Goal: Task Accomplishment & Management: Use online tool/utility

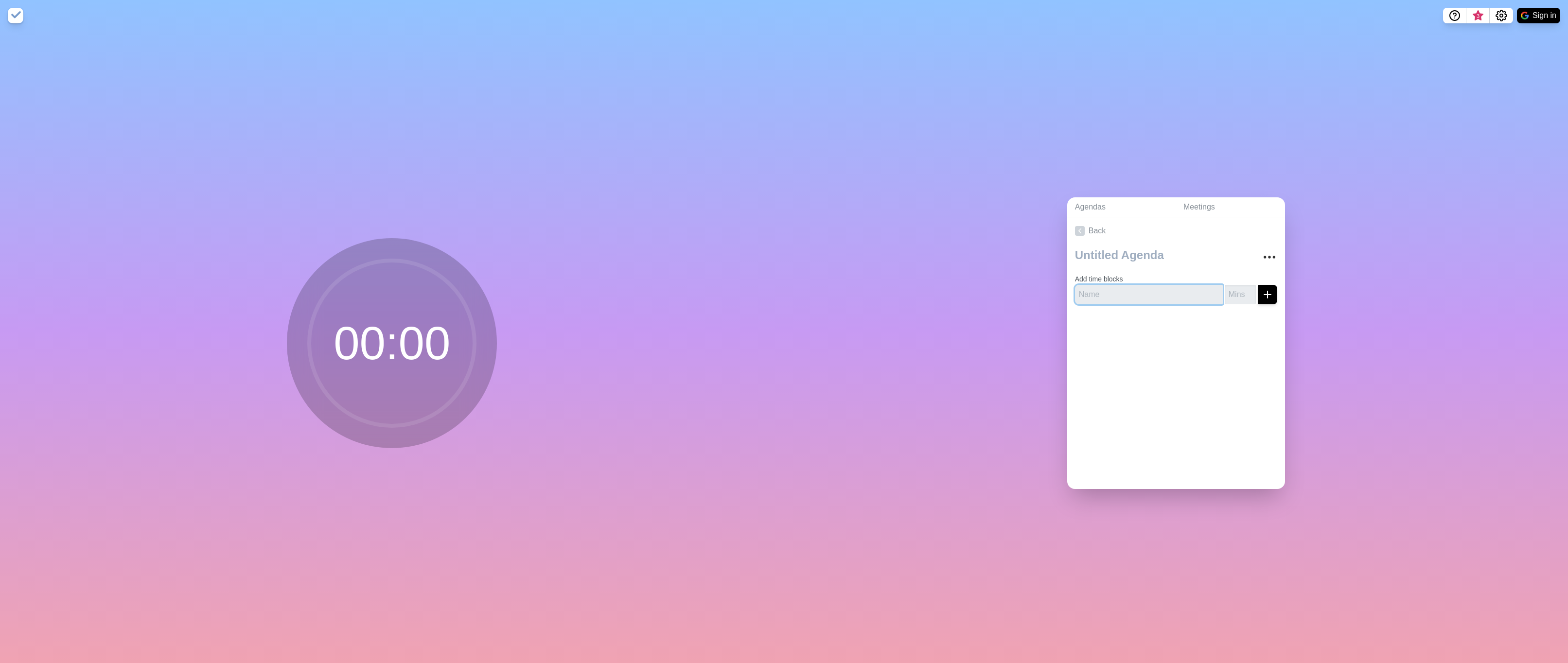
click at [1103, 285] on input "text" at bounding box center [1149, 294] width 148 height 20
click at [1530, 17] on button "Sign in" at bounding box center [1538, 16] width 43 height 16
click at [1129, 286] on input "text" at bounding box center [1149, 294] width 148 height 20
click at [1075, 226] on icon at bounding box center [1080, 230] width 9 height 9
click at [1212, 197] on link "Meetings" at bounding box center [1230, 207] width 109 height 20
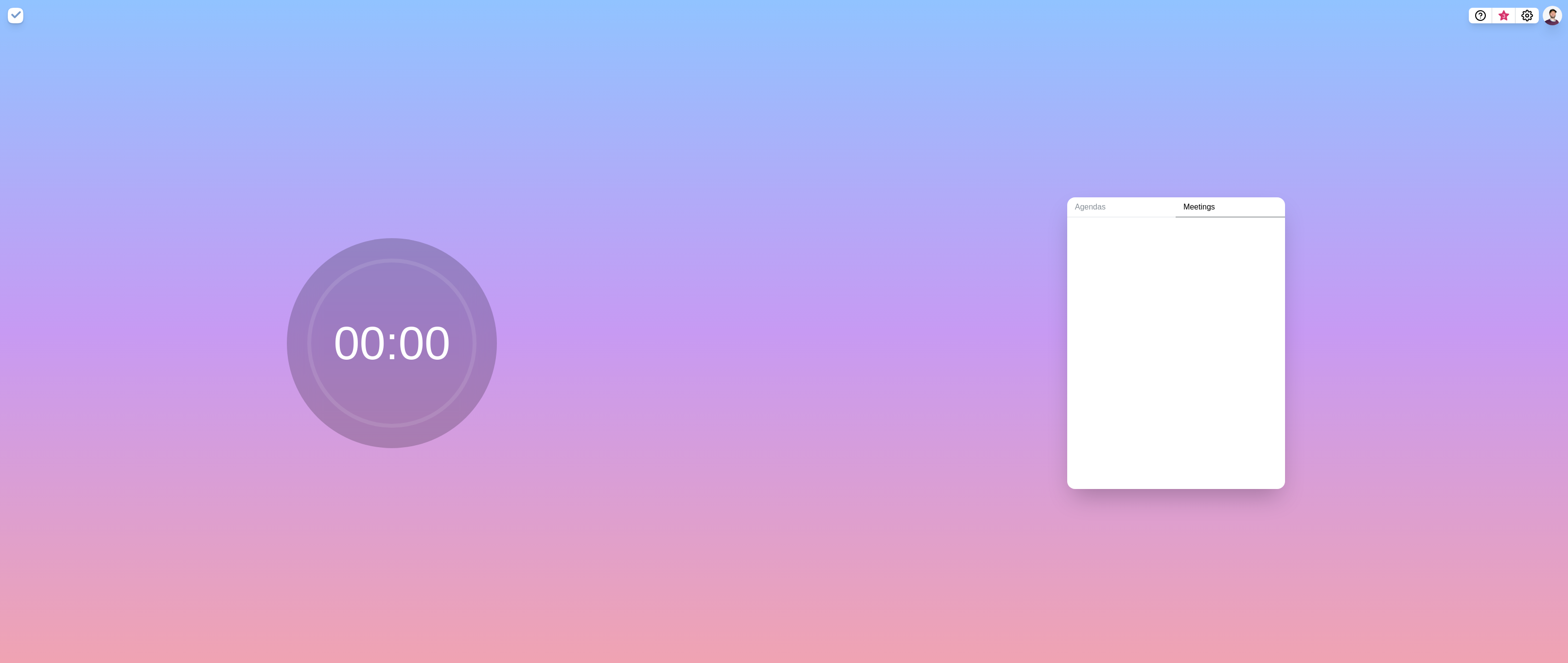
click at [1205, 207] on link "Meetings" at bounding box center [1230, 207] width 109 height 20
click at [1106, 207] on link "Agendas" at bounding box center [1121, 207] width 108 height 20
click at [1103, 230] on link "Create an Agenda" at bounding box center [1176, 231] width 217 height 27
click at [1260, 252] on button "More" at bounding box center [1270, 257] width 20 height 20
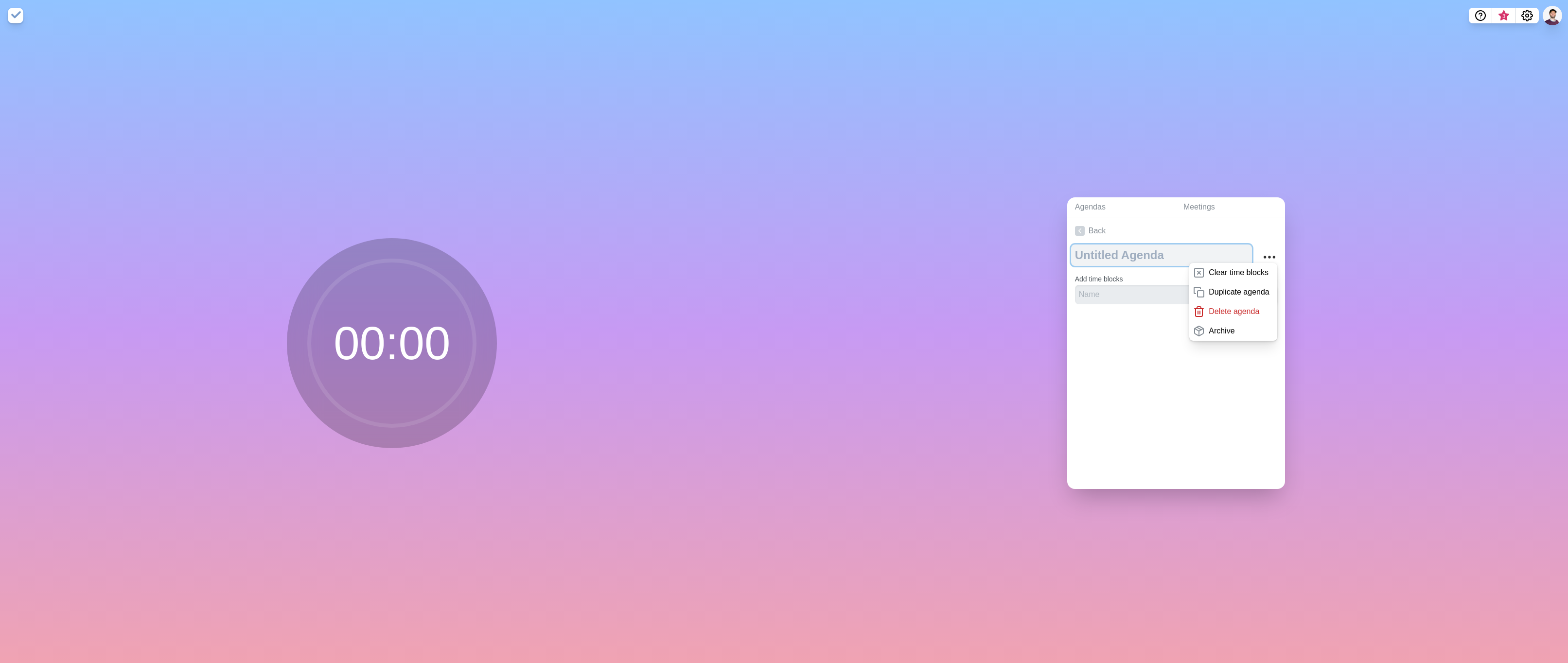
click at [1165, 255] on textarea at bounding box center [1161, 255] width 181 height 22
click at [1535, 14] on button "Settings" at bounding box center [1527, 16] width 23 height 16
click at [1510, 32] on p "Preferences" at bounding box center [1495, 37] width 42 height 12
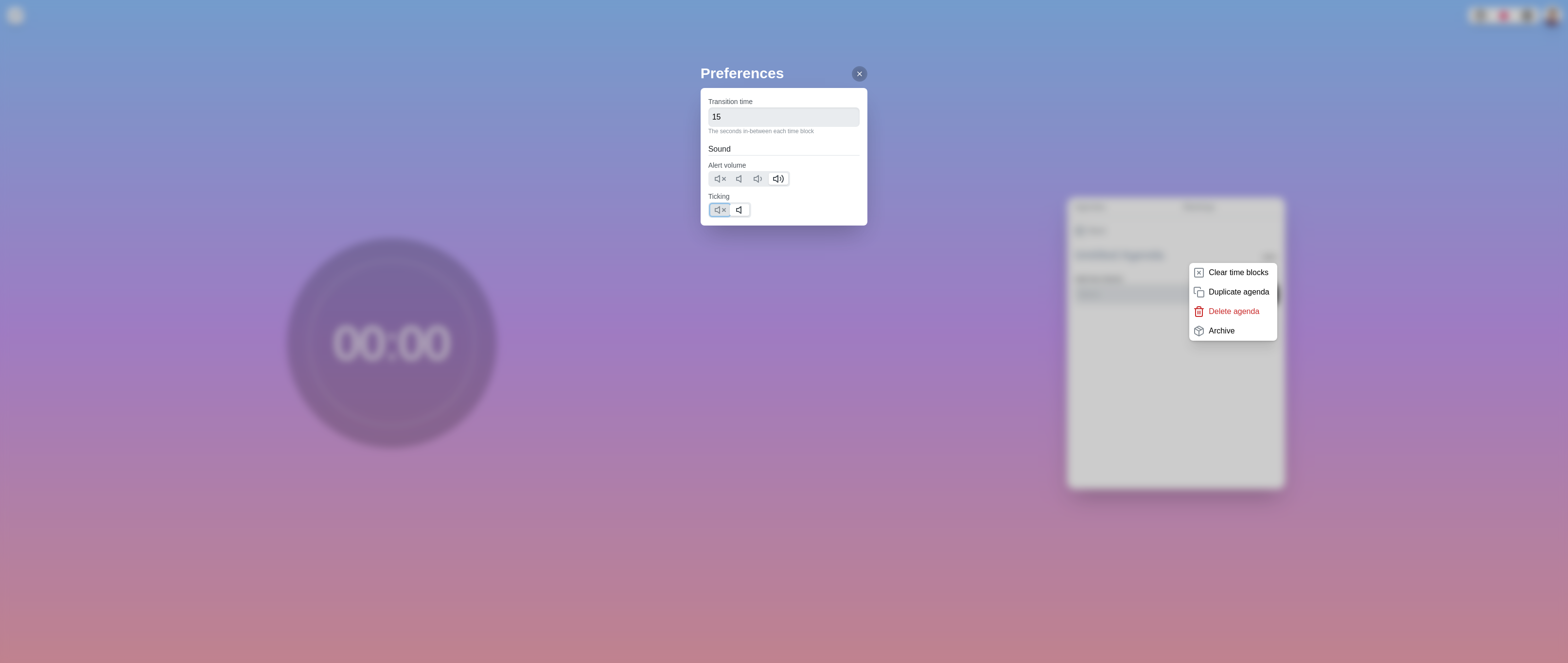
click at [715, 206] on button at bounding box center [720, 210] width 20 height 12
click at [852, 78] on div at bounding box center [860, 74] width 16 height 16
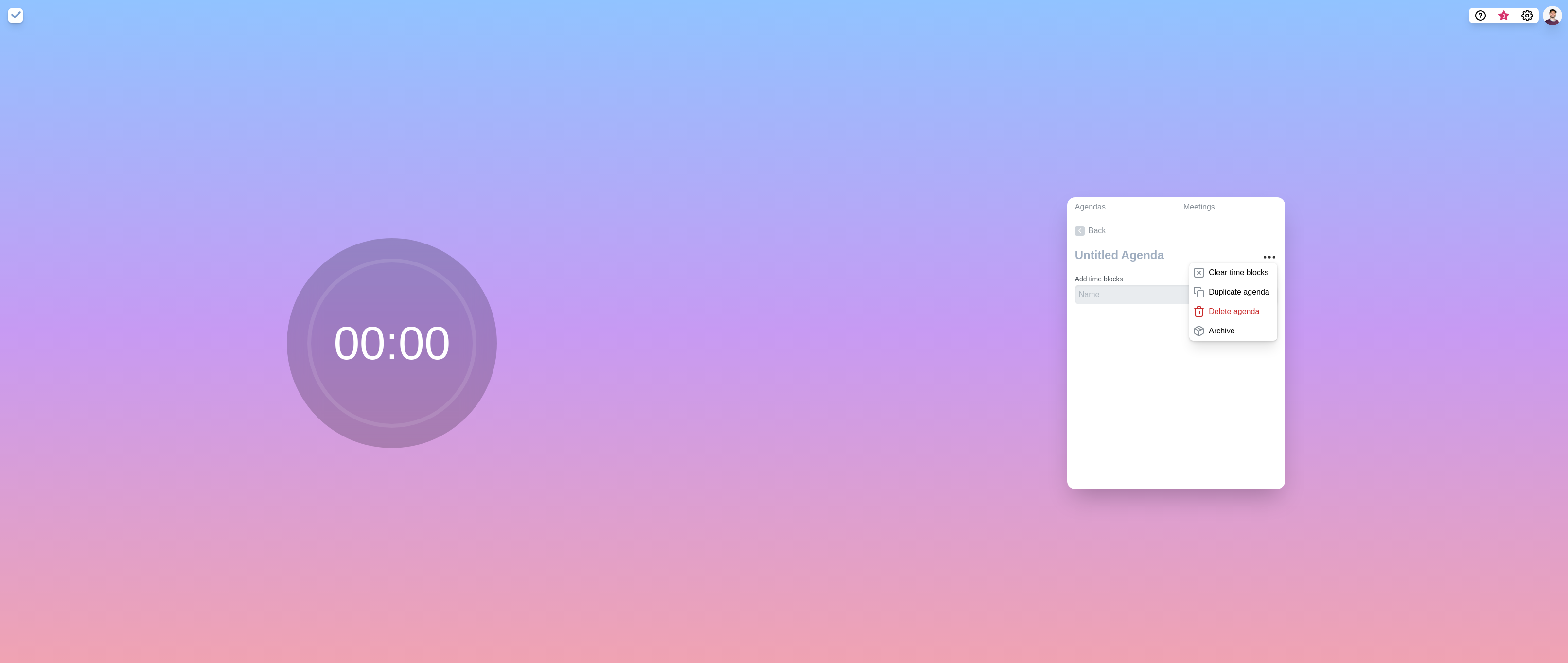
click at [1113, 381] on div "Back Clear time blocks Duplicate agenda Delete agenda Archive Add time blocks" at bounding box center [1176, 353] width 217 height 272
click at [1161, 342] on div at bounding box center [1176, 332] width 217 height 39
click at [1160, 362] on div "Back Clear time blocks Duplicate agenda Delete agenda Archive Add time blocks" at bounding box center [1176, 353] width 217 height 272
click at [1147, 245] on textarea at bounding box center [1161, 255] width 181 height 22
click at [1135, 255] on textarea at bounding box center [1161, 255] width 181 height 22
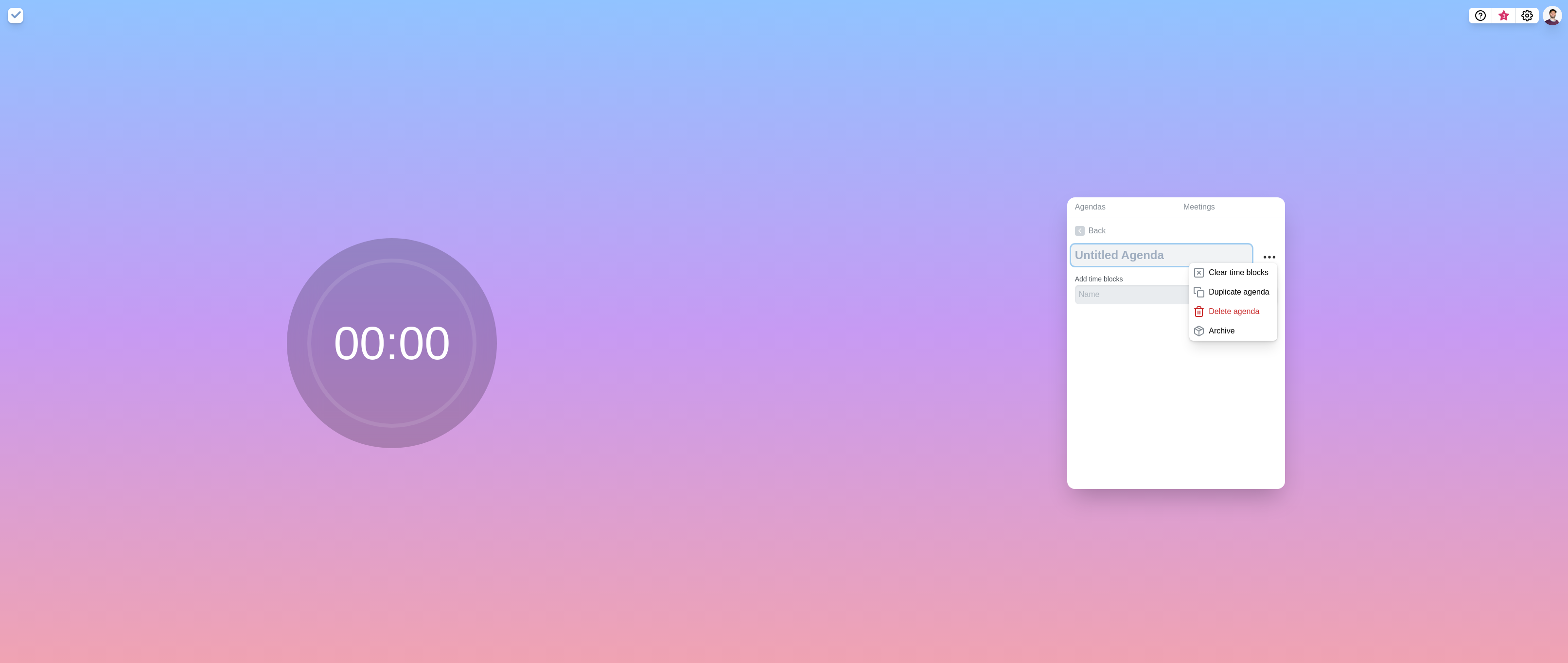
type textarea "M"
type textarea "F"
type textarea "Subsplash Assistant Audit"
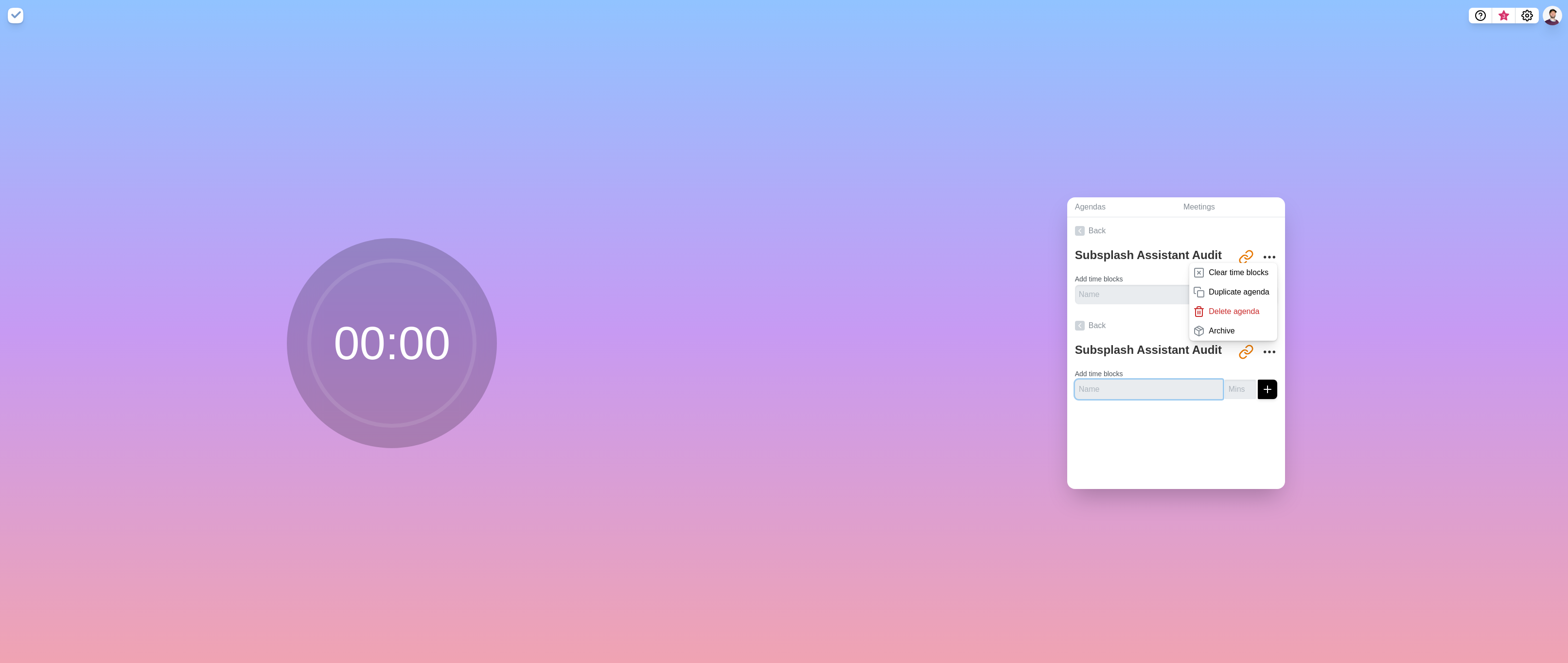
click at [1184, 372] on form "Add time blocks" at bounding box center [1176, 381] width 202 height 35
click at [1127, 352] on textarea "Subsplash Assistant Audit" at bounding box center [1151, 350] width 161 height 22
click at [1094, 326] on link "Back" at bounding box center [1176, 326] width 217 height 27
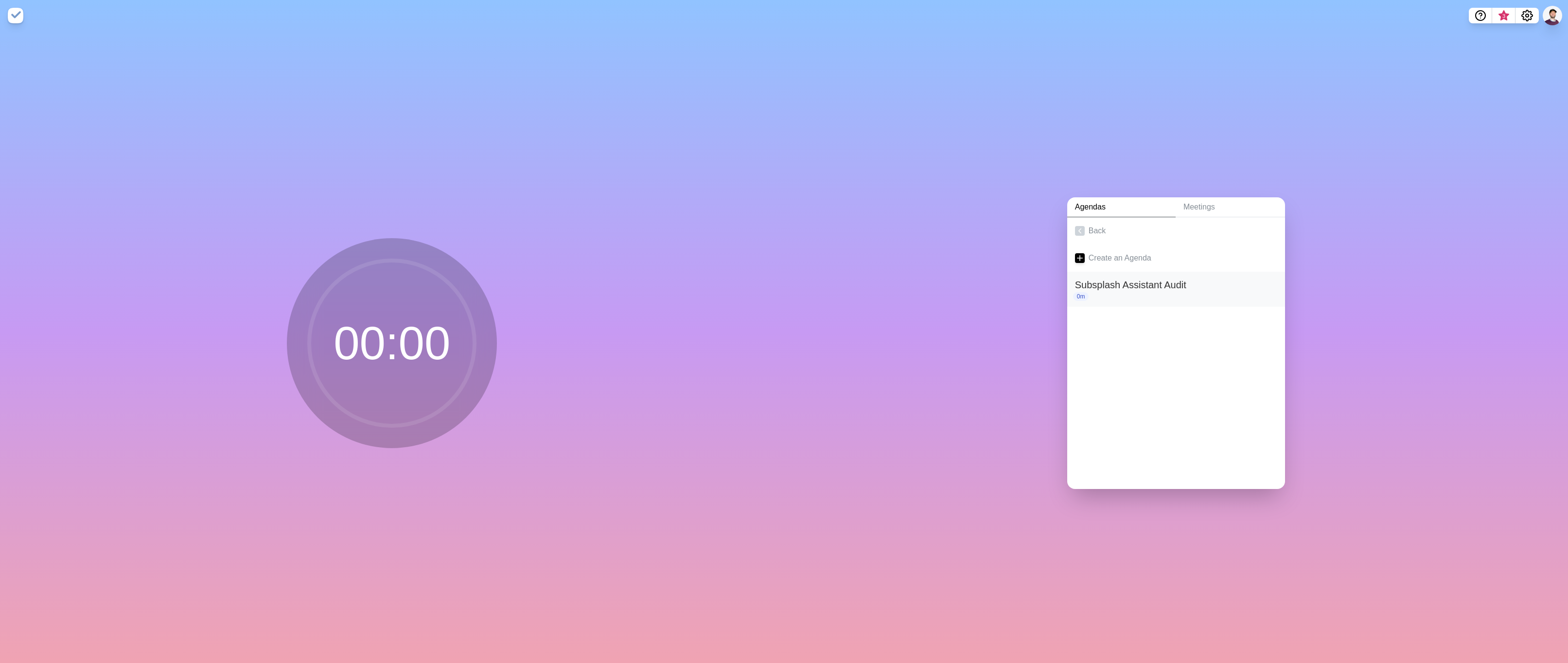
click at [1142, 279] on h2 "Subsplash Assistant Audit" at bounding box center [1176, 285] width 202 height 14
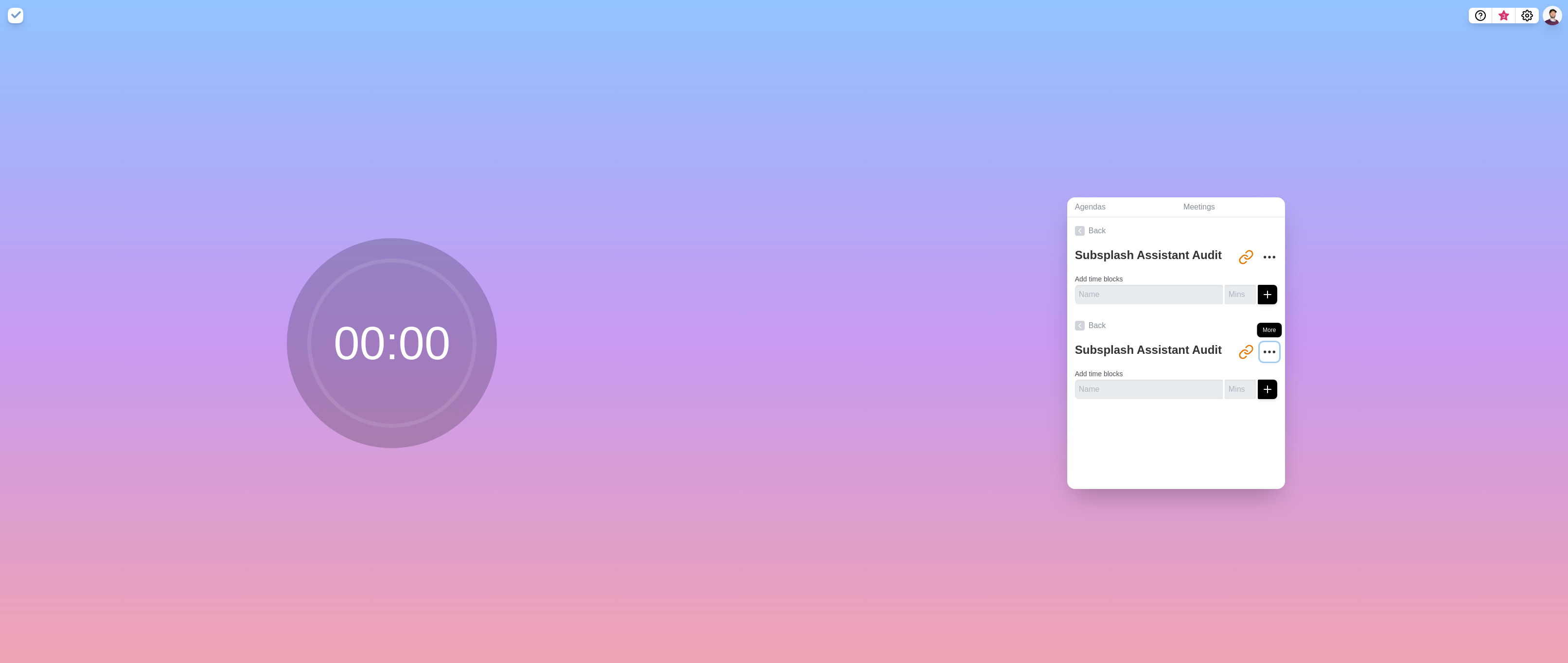
click at [1262, 346] on icon "More" at bounding box center [1270, 352] width 16 height 16
click at [1228, 404] on p "Delete agenda" at bounding box center [1234, 406] width 51 height 12
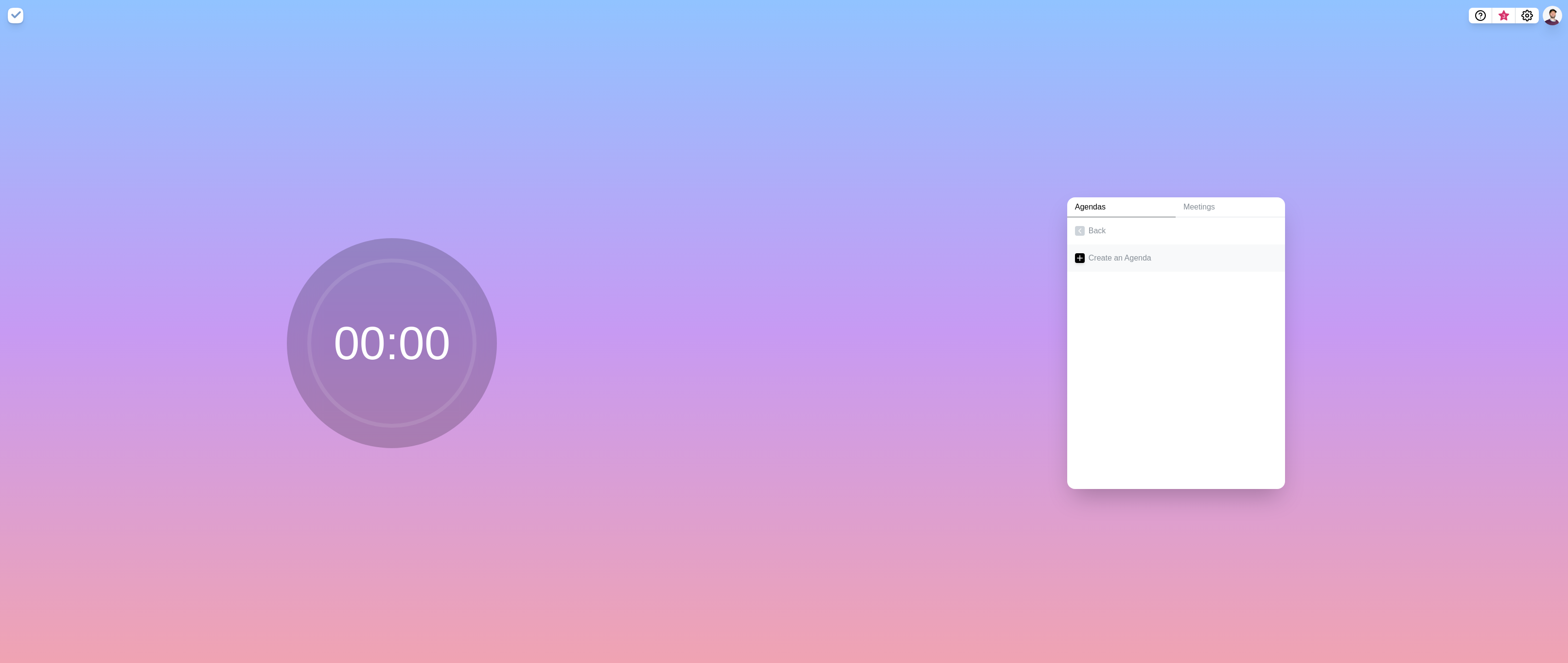
click at [1108, 255] on link "Create an Agenda" at bounding box center [1176, 258] width 217 height 27
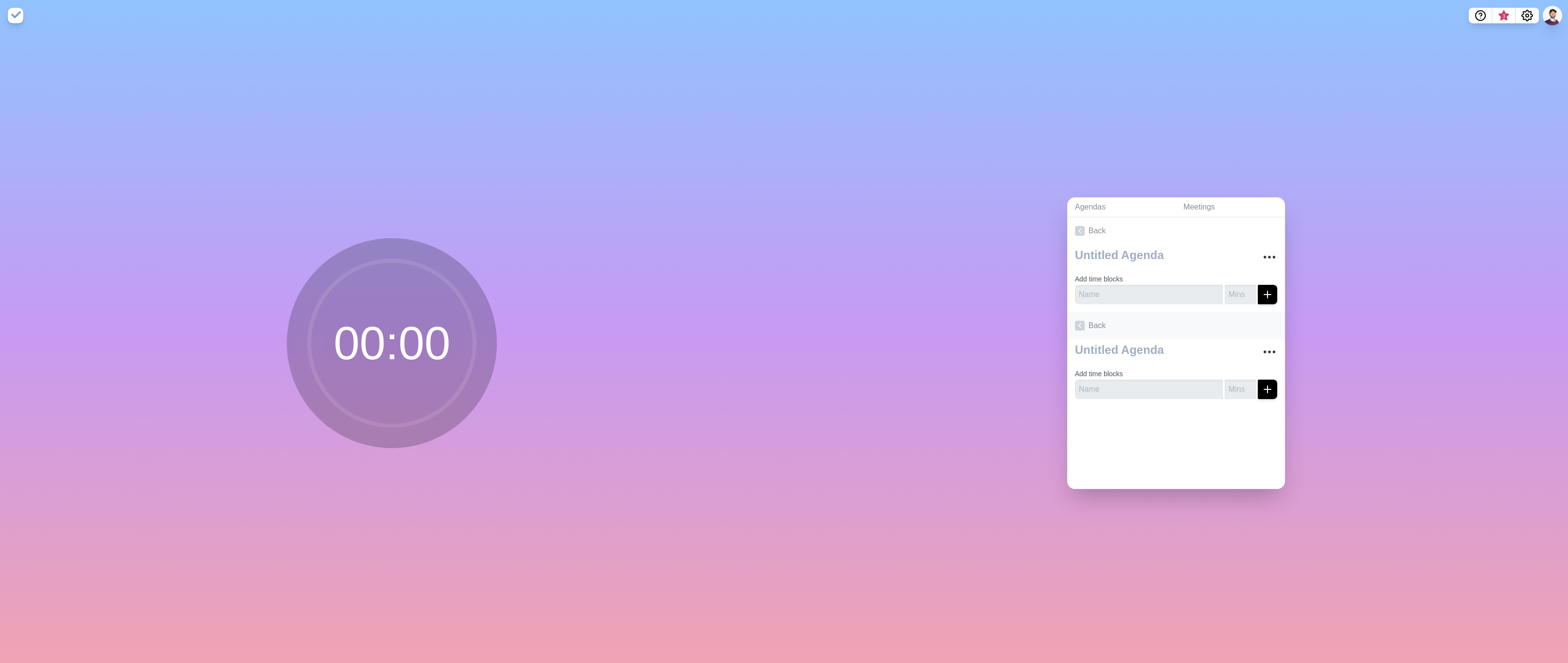
click at [1079, 324] on polyline at bounding box center [1080, 326] width 2 height 4
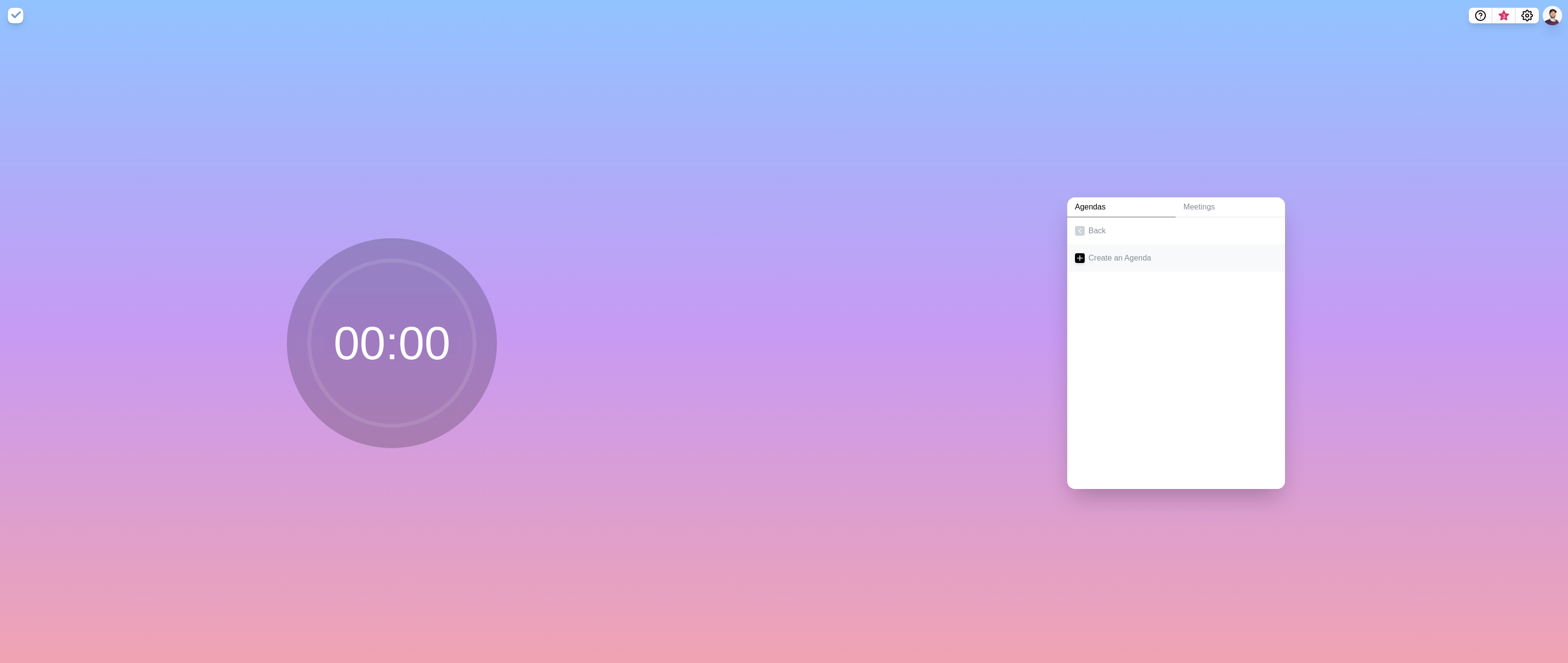
click at [1093, 252] on link "Create an Agenda" at bounding box center [1176, 258] width 217 height 27
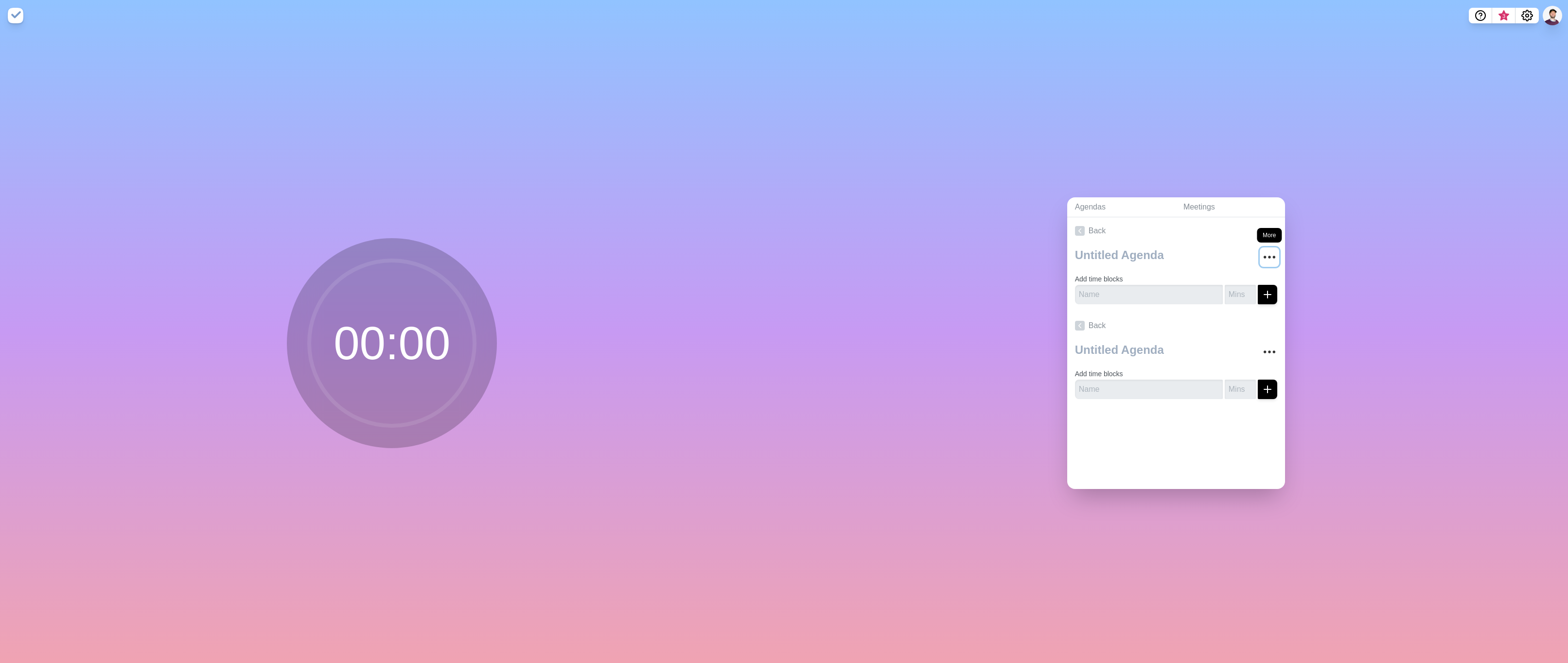
click at [1263, 251] on icon "More" at bounding box center [1270, 257] width 16 height 16
click at [1245, 276] on div "Clear time blocks" at bounding box center [1233, 272] width 88 height 20
click at [1074, 221] on link "Back" at bounding box center [1176, 231] width 217 height 27
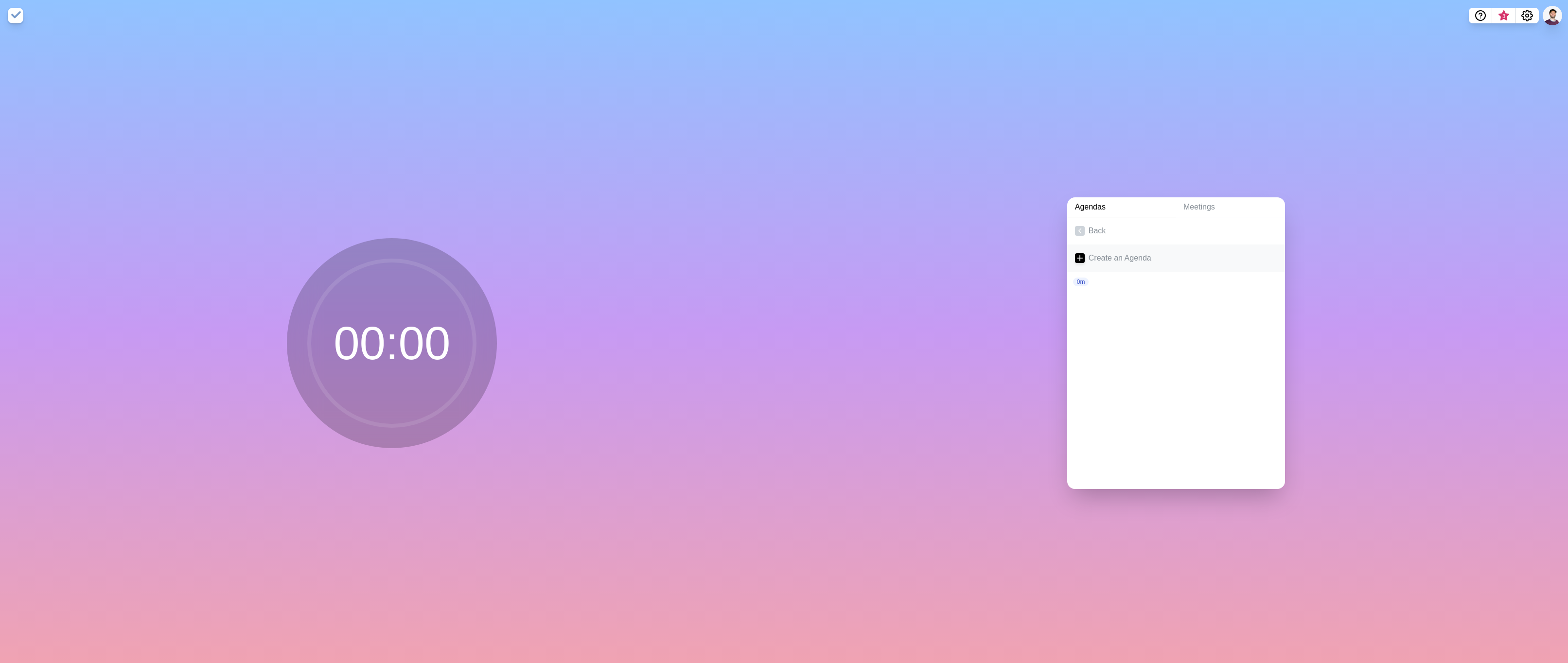
click at [1081, 259] on link "Create an Agenda" at bounding box center [1176, 258] width 217 height 27
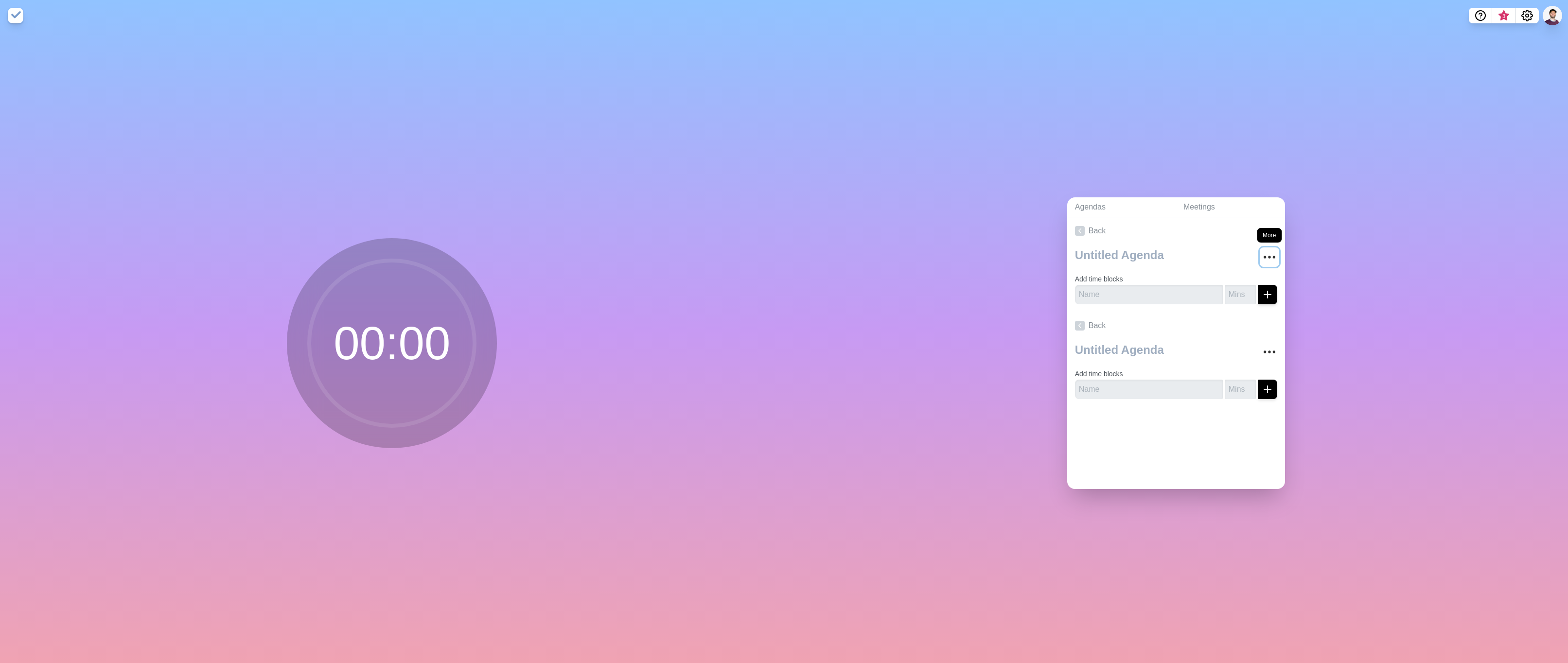
click at [1260, 251] on button "More" at bounding box center [1270, 257] width 20 height 20
click at [1227, 311] on p "Delete agenda" at bounding box center [1234, 311] width 51 height 12
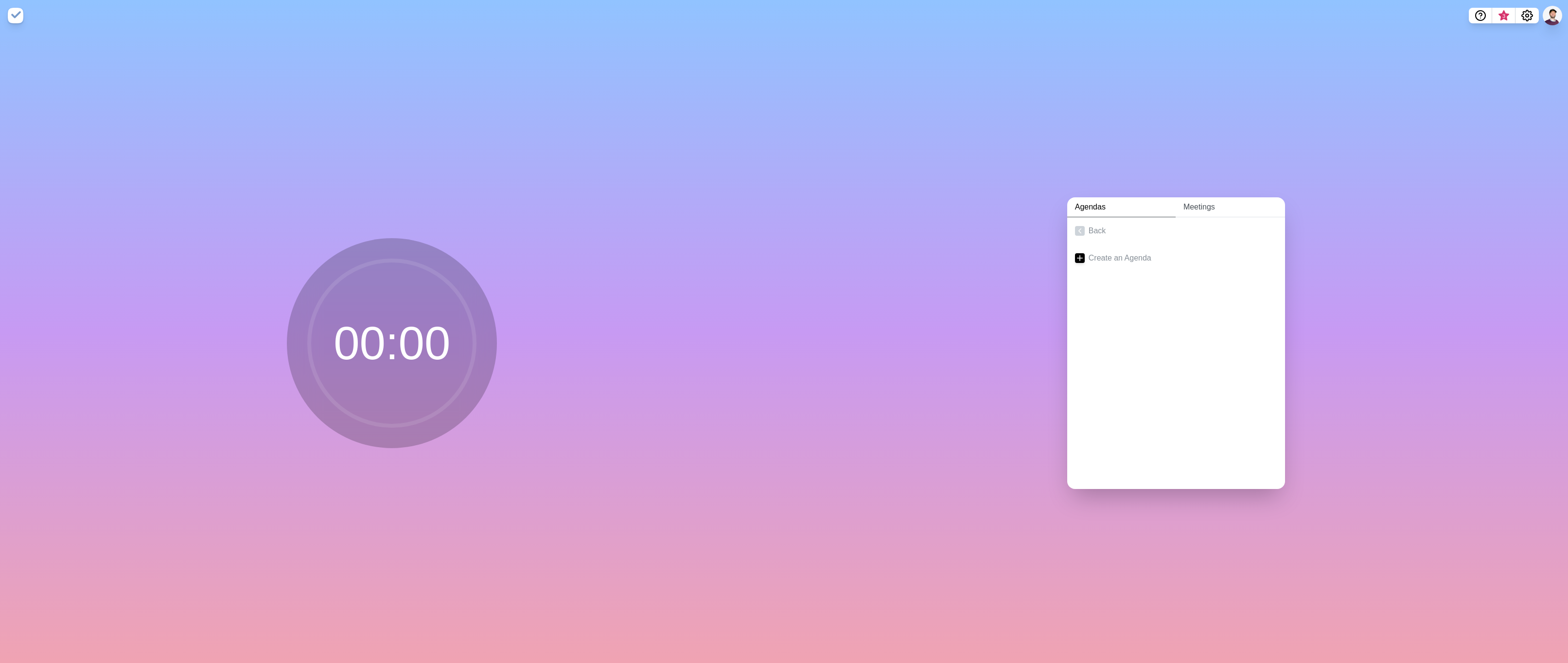
click at [1196, 202] on link "Meetings" at bounding box center [1230, 207] width 109 height 20
click at [1077, 233] on link "Back" at bounding box center [1176, 231] width 217 height 27
click at [1100, 255] on h2 "Subsplash Assistant Audit" at bounding box center [1176, 258] width 202 height 14
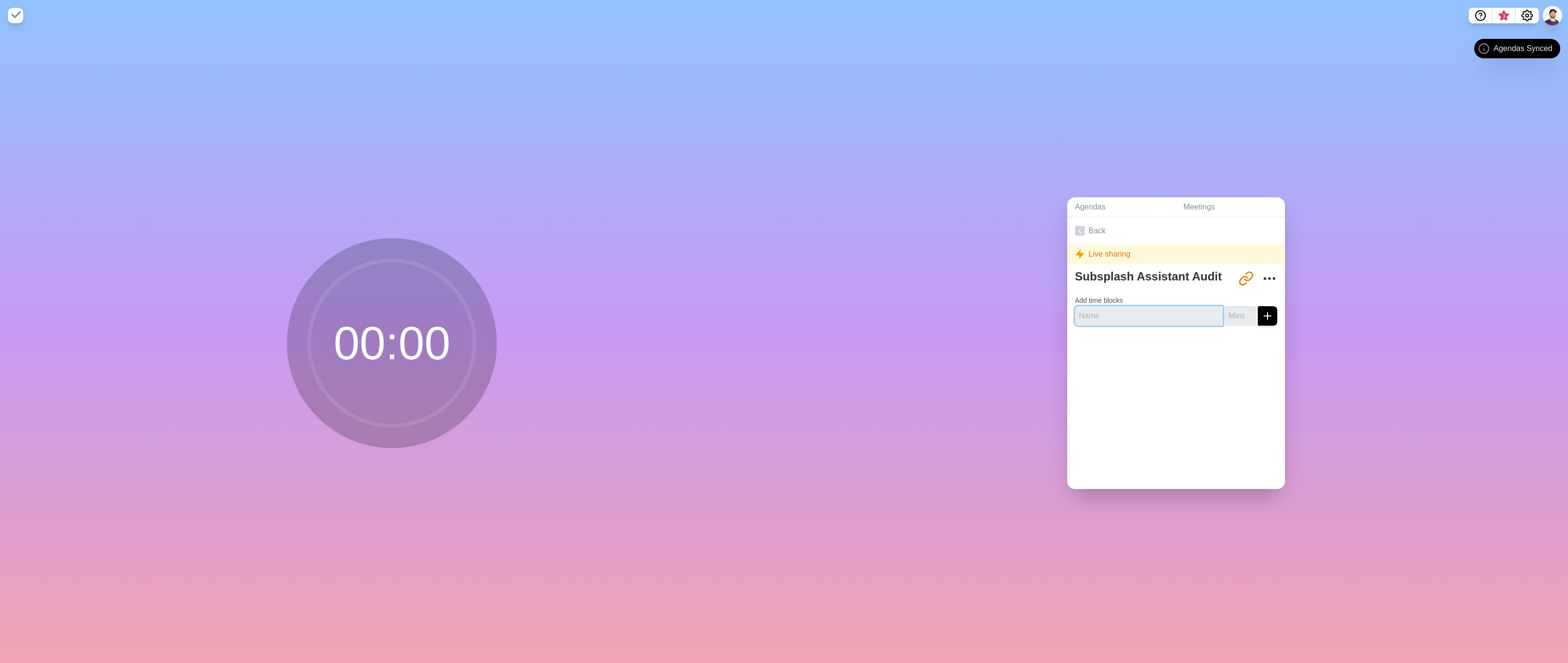
click at [1135, 311] on input "text" at bounding box center [1149, 316] width 148 height 20
click at [1095, 310] on input "text" at bounding box center [1149, 316] width 148 height 20
type input "Conversation Audit Assignment"
click at [1230, 315] on input "number" at bounding box center [1240, 316] width 31 height 20
type input "15"
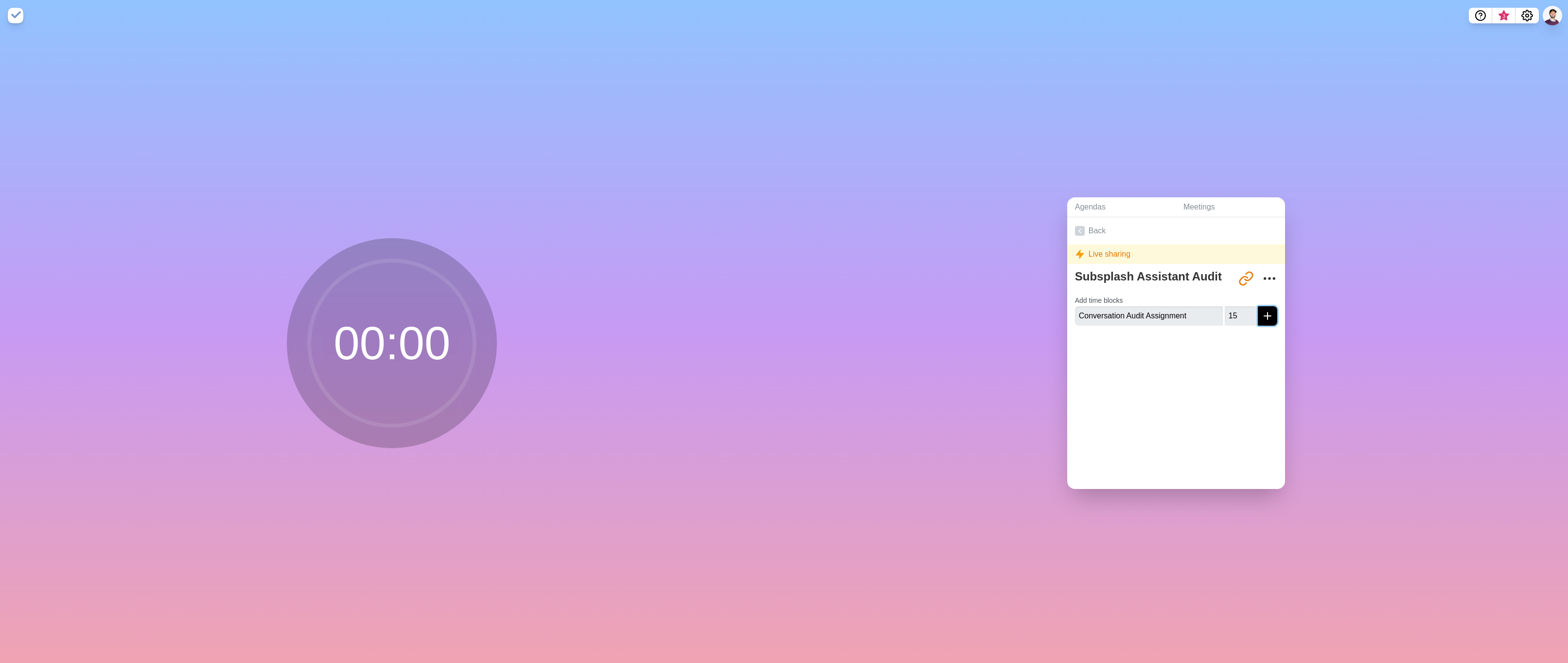
click at [1267, 313] on line "submit" at bounding box center [1267, 316] width 0 height 6
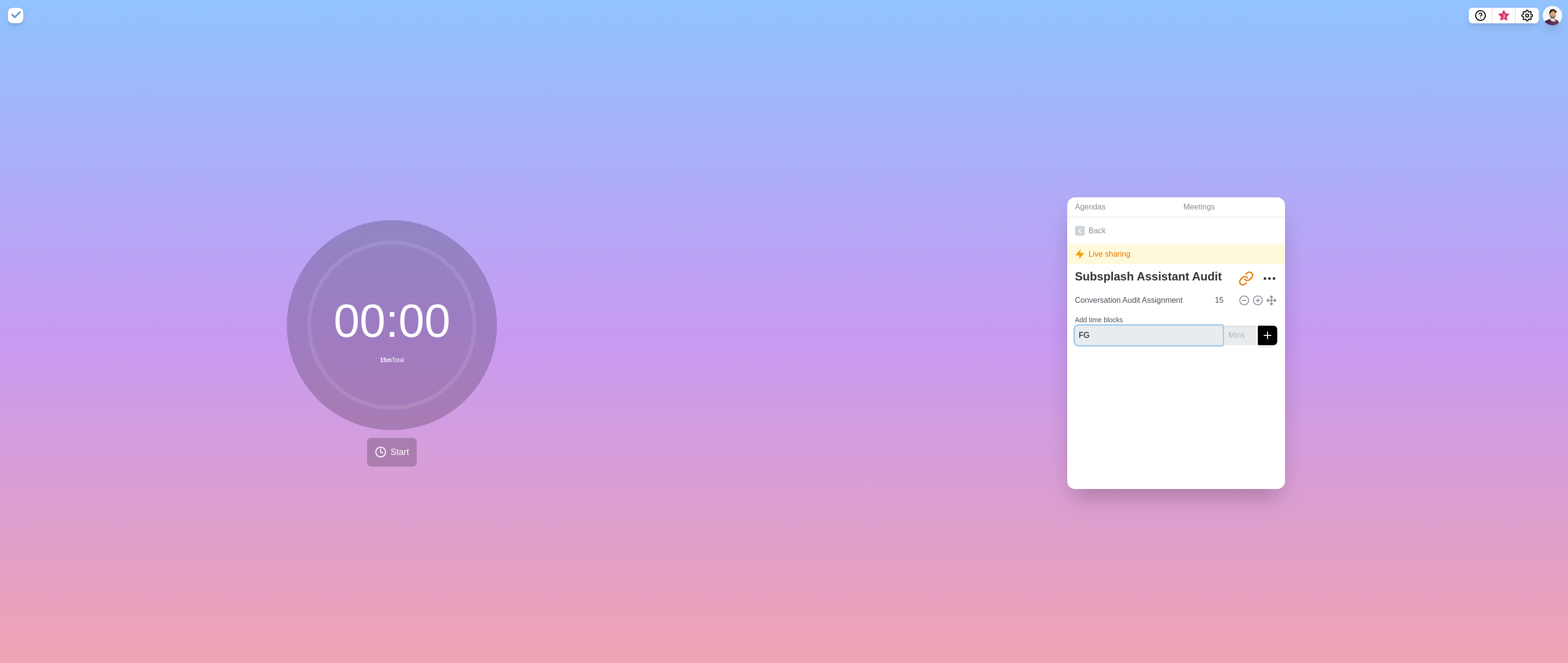
type input "F"
type input "General #Support Audit"
click at [1230, 315] on form "Add time blocks General #Support Audit" at bounding box center [1176, 327] width 202 height 35
click at [1230, 330] on input "number" at bounding box center [1240, 335] width 31 height 20
type input "15"
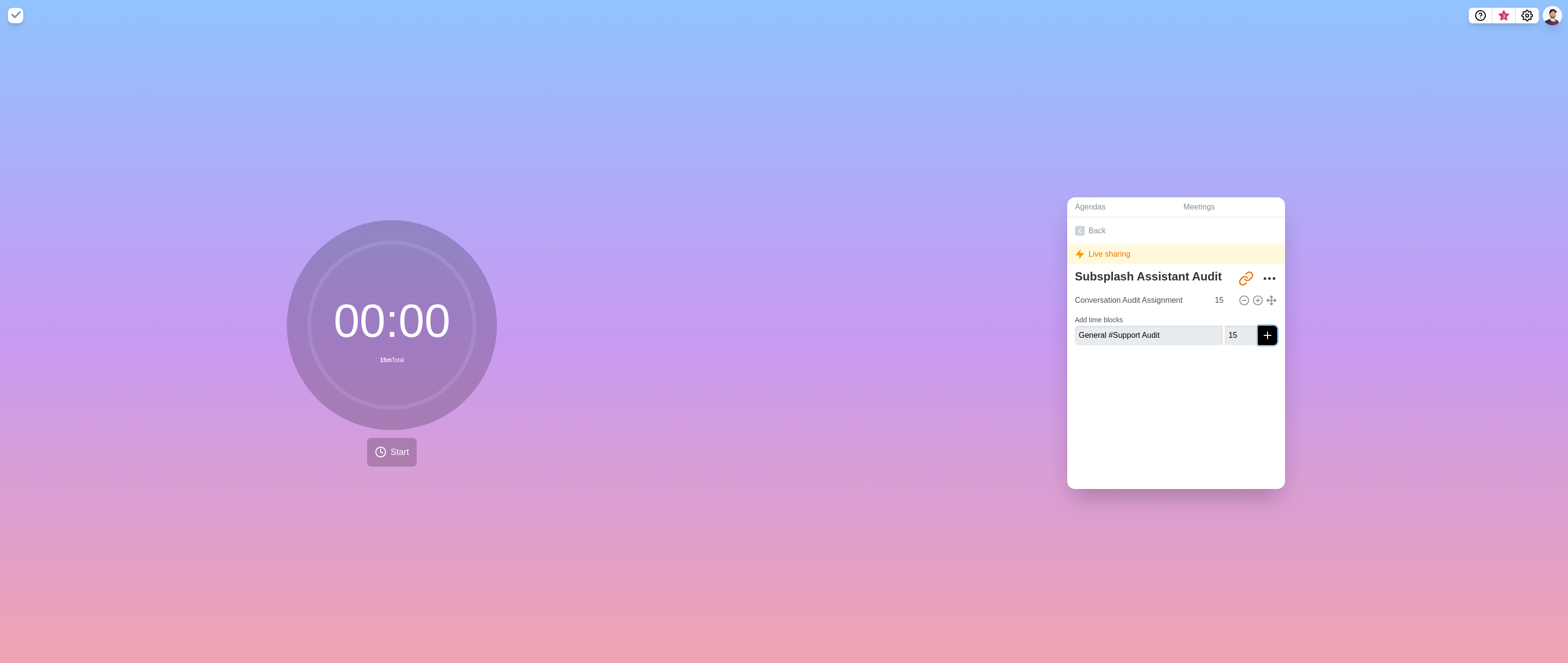
click at [1262, 335] on icon "submit" at bounding box center [1267, 335] width 12 height 12
type input "Breakout #Support Audit"
click at [1240, 339] on input "-1" at bounding box center [1240, 343] width 31 height 20
click at [1234, 334] on input "-1" at bounding box center [1240, 343] width 31 height 20
type input "2"
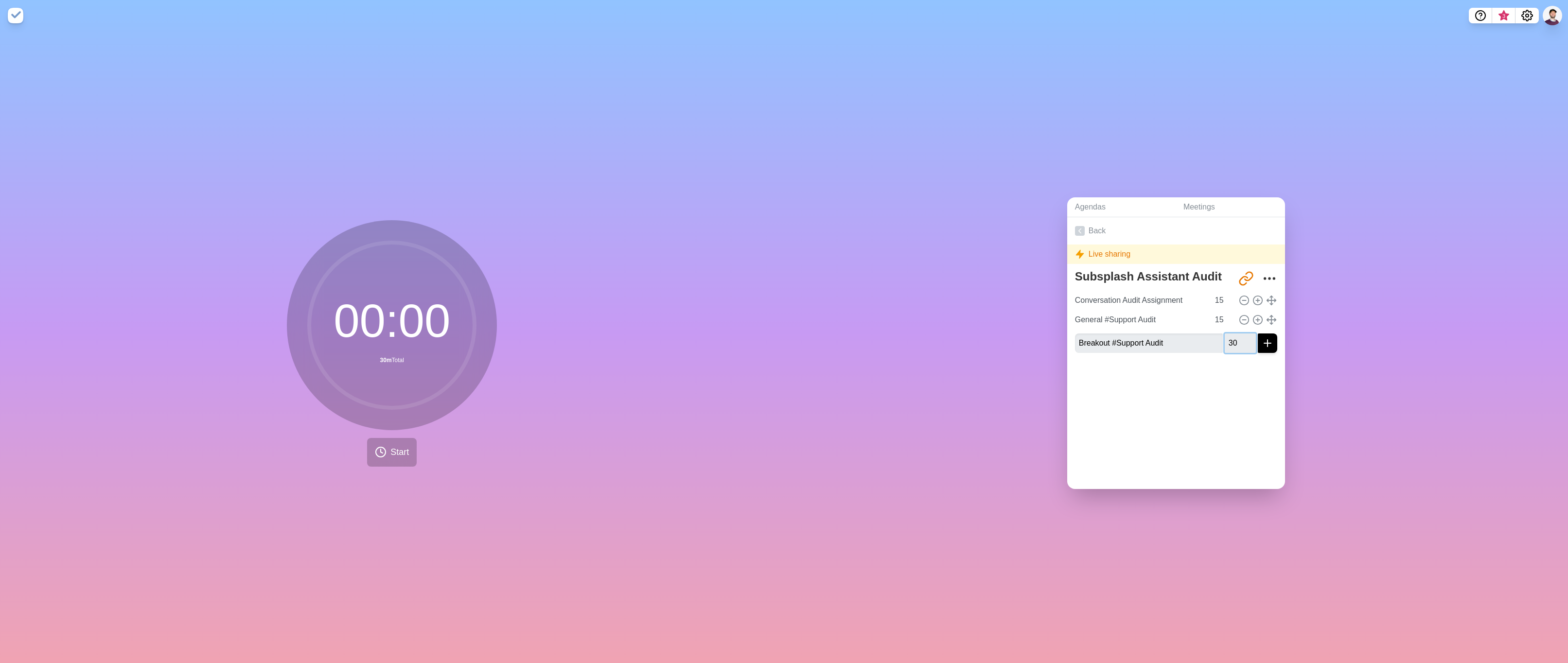
type input "30"
click at [1262, 337] on icon "submit" at bounding box center [1267, 343] width 12 height 12
type input "Large Group Brainstorming"
click at [1225, 360] on input "number" at bounding box center [1240, 363] width 31 height 20
type input "30"
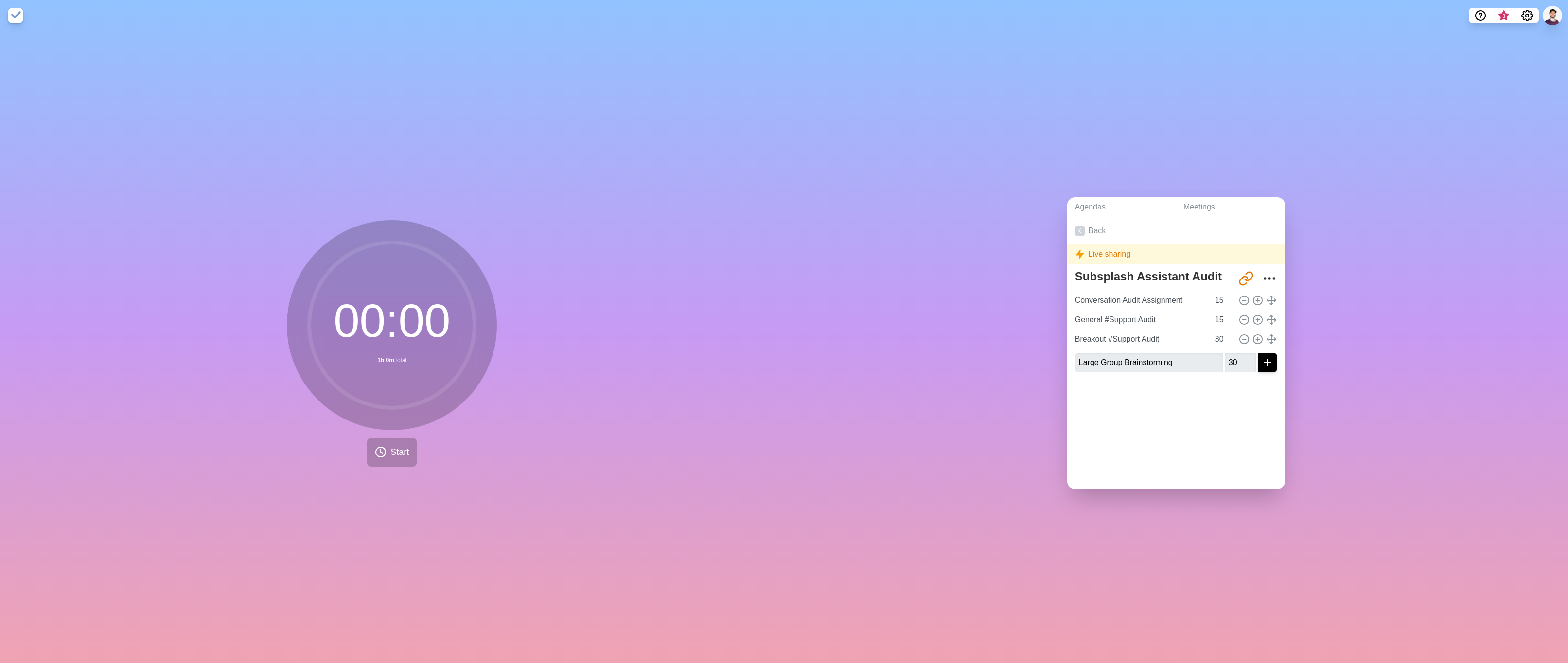
click at [1158, 402] on div at bounding box center [1176, 399] width 217 height 39
click at [1262, 357] on icon "submit" at bounding box center [1267, 363] width 12 height 12
click at [1195, 447] on div "Back Live sharing Subsplash Assistant Audit [URL][DOMAIN_NAME] Conversation Aud…" at bounding box center [1176, 353] width 217 height 272
click at [390, 452] on span "Start" at bounding box center [400, 452] width 19 height 13
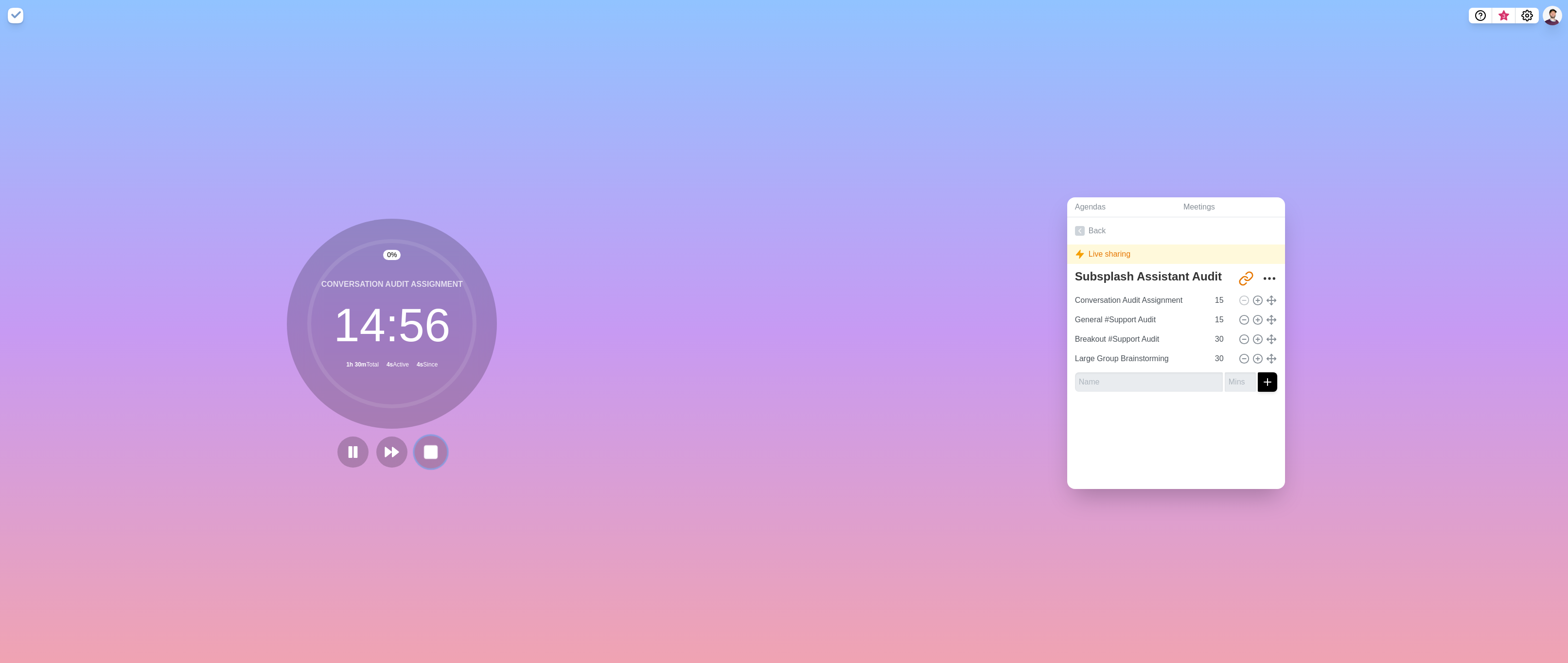
click at [426, 443] on icon at bounding box center [431, 451] width 17 height 17
